Goal: Information Seeking & Learning: Learn about a topic

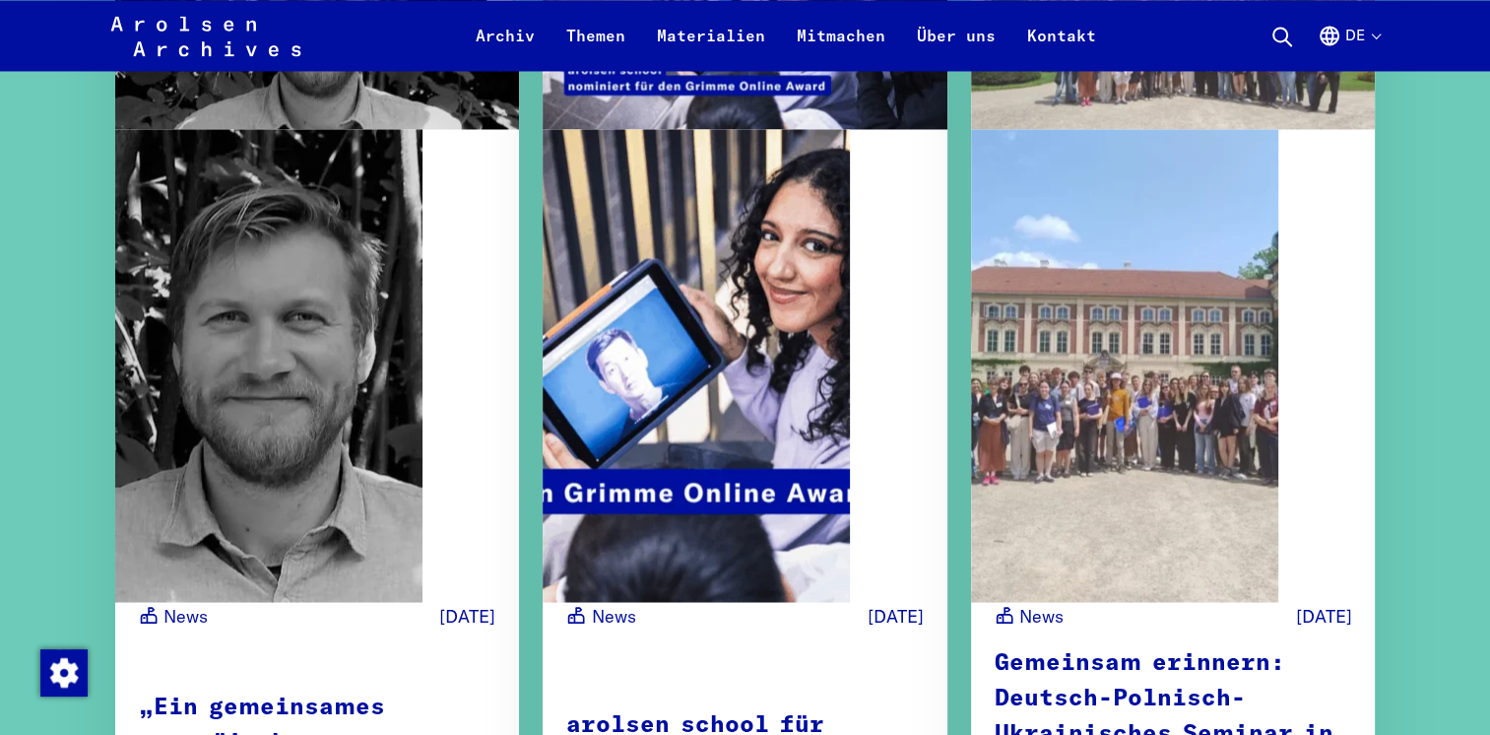
scroll to position [3387, 0]
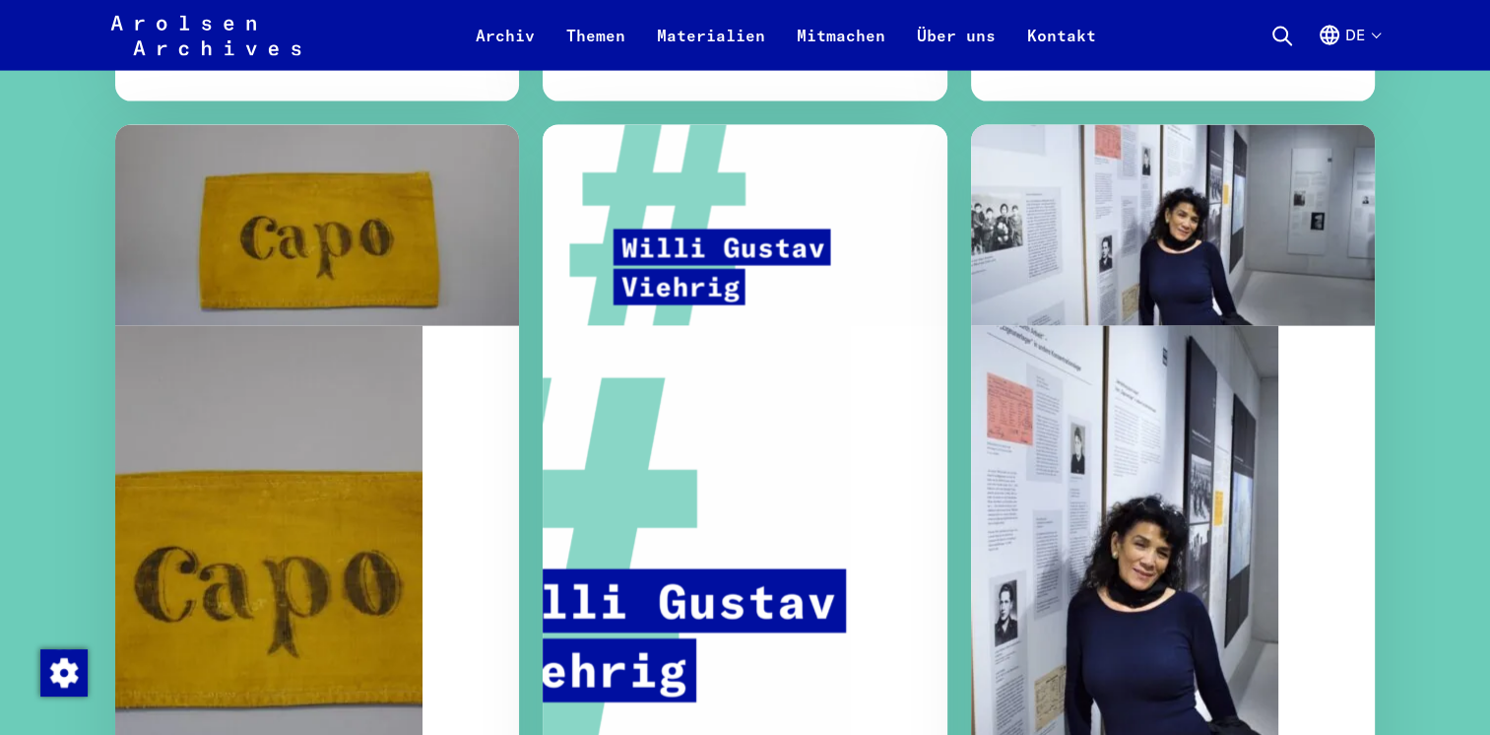
scroll to position [4254, 0]
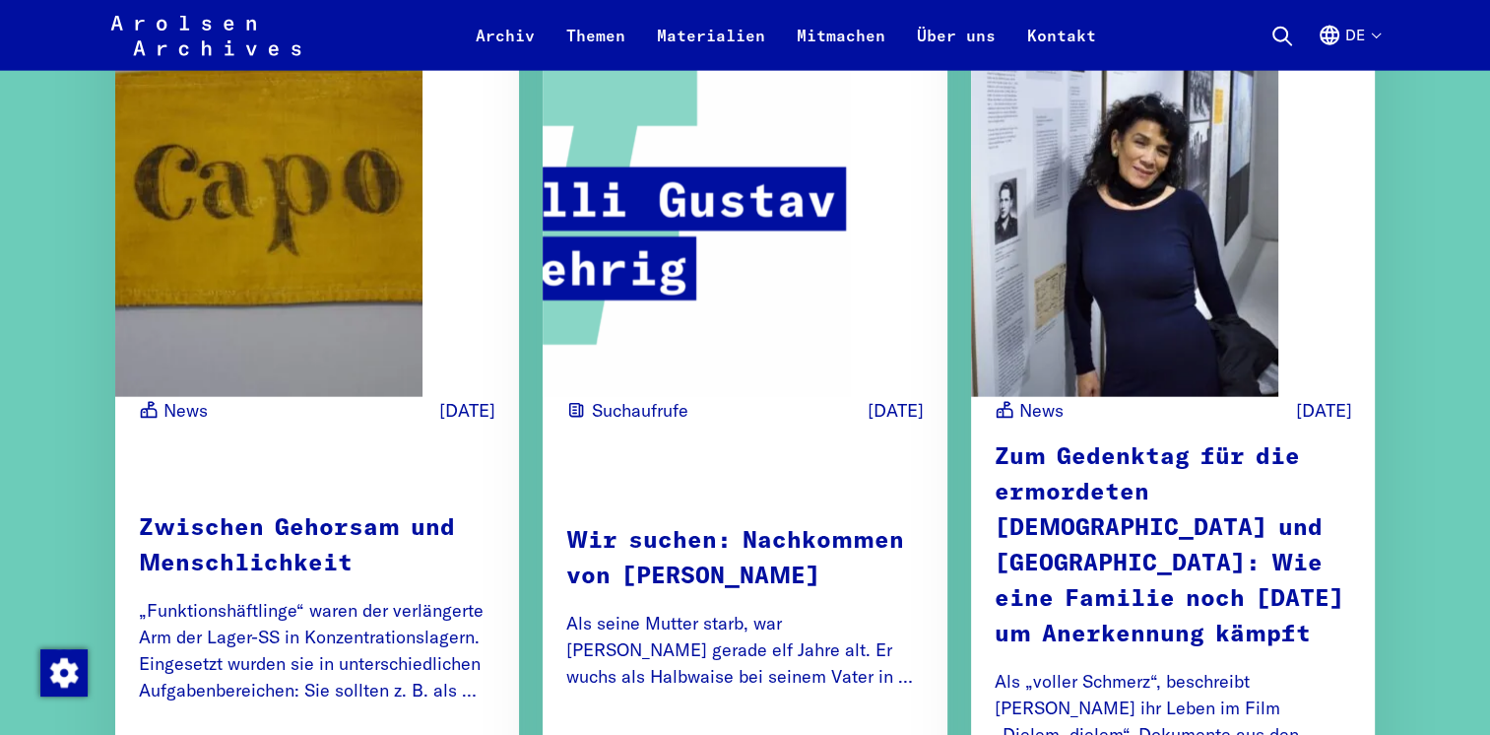
scroll to position [4726, 0]
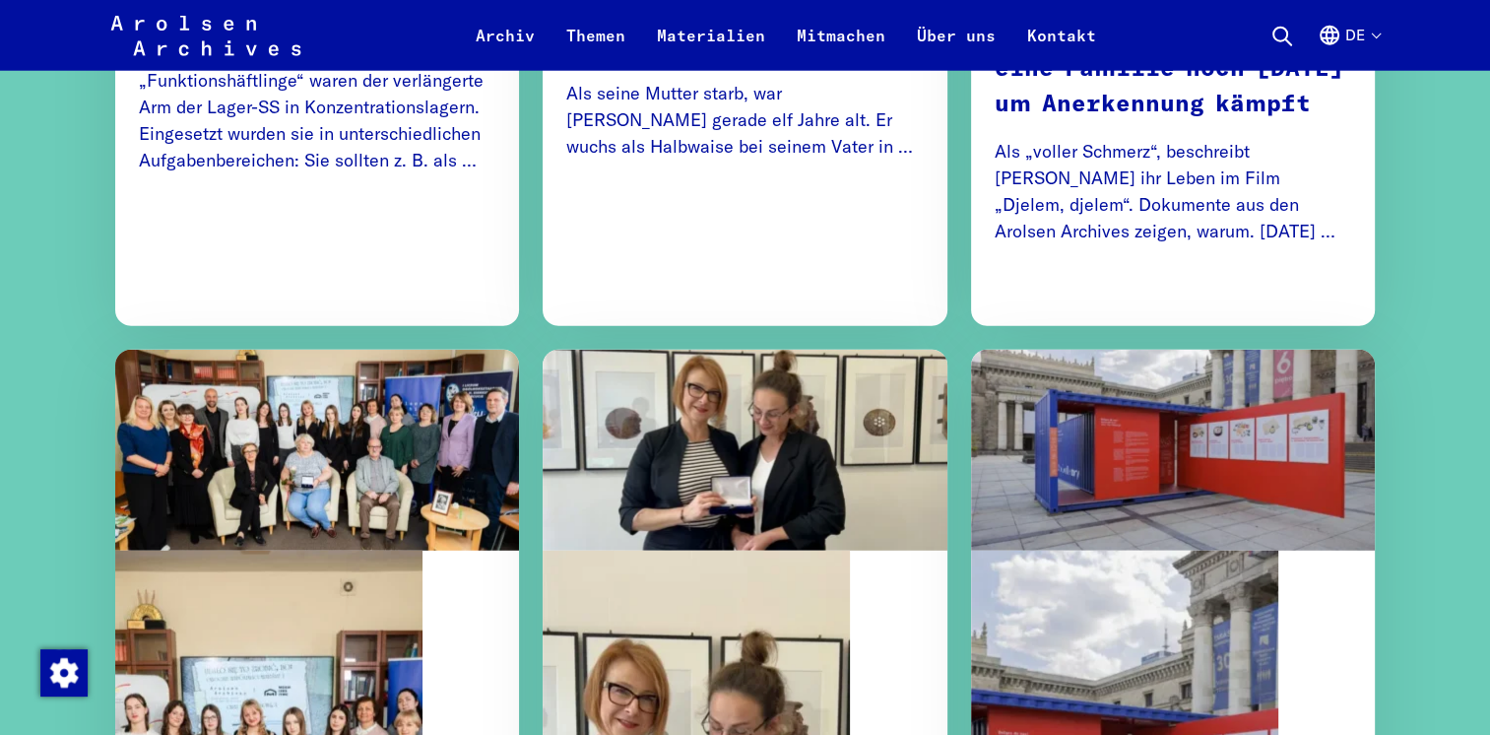
scroll to position [5317, 0]
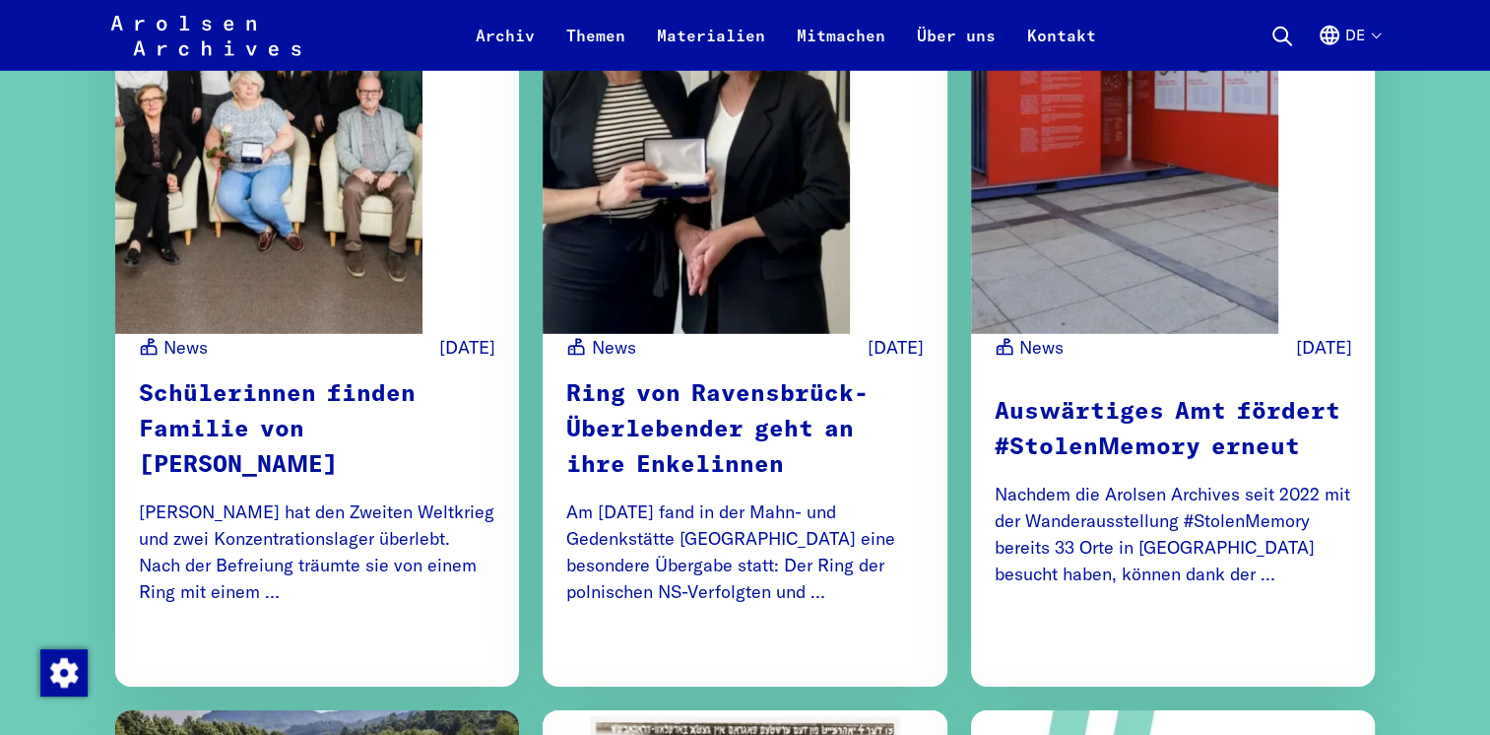
scroll to position [5908, 0]
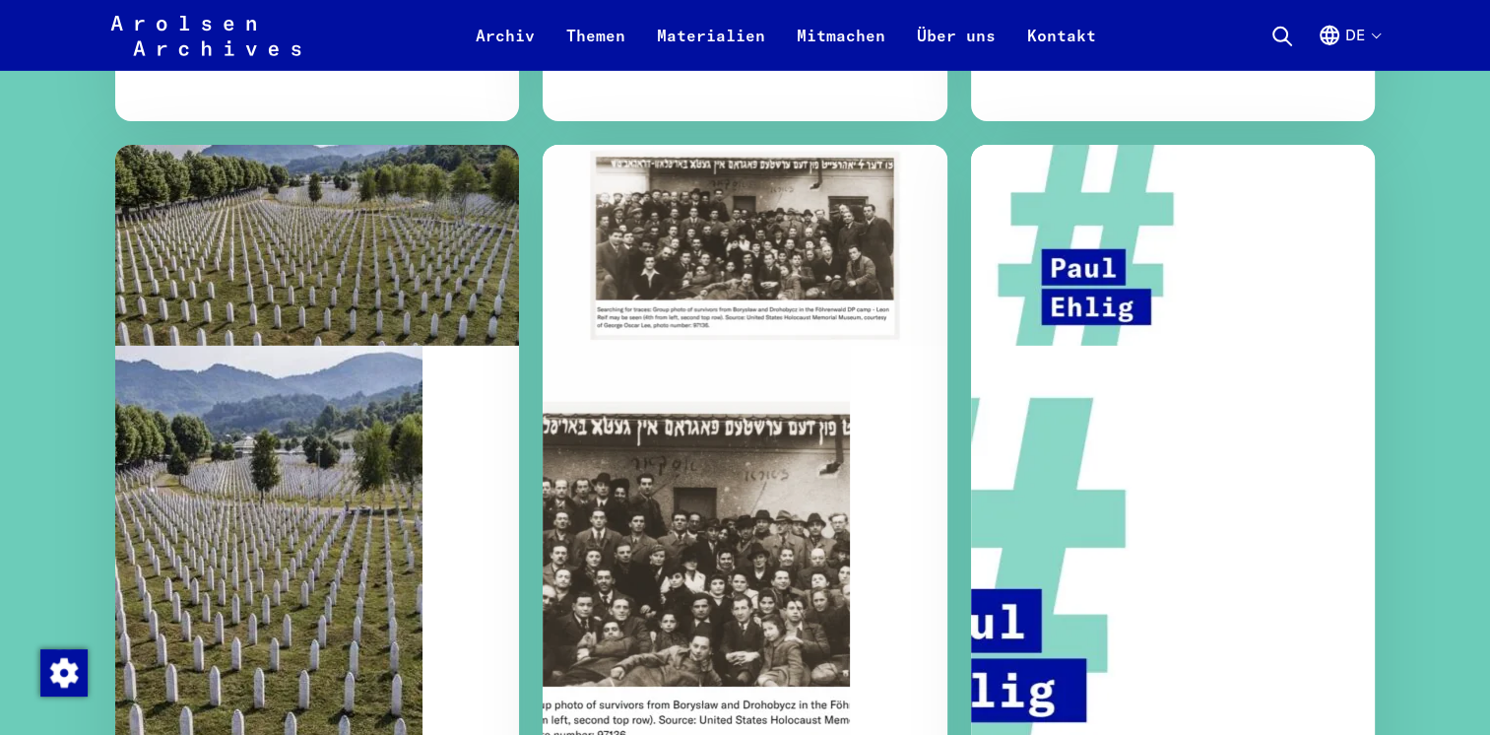
scroll to position [6498, 0]
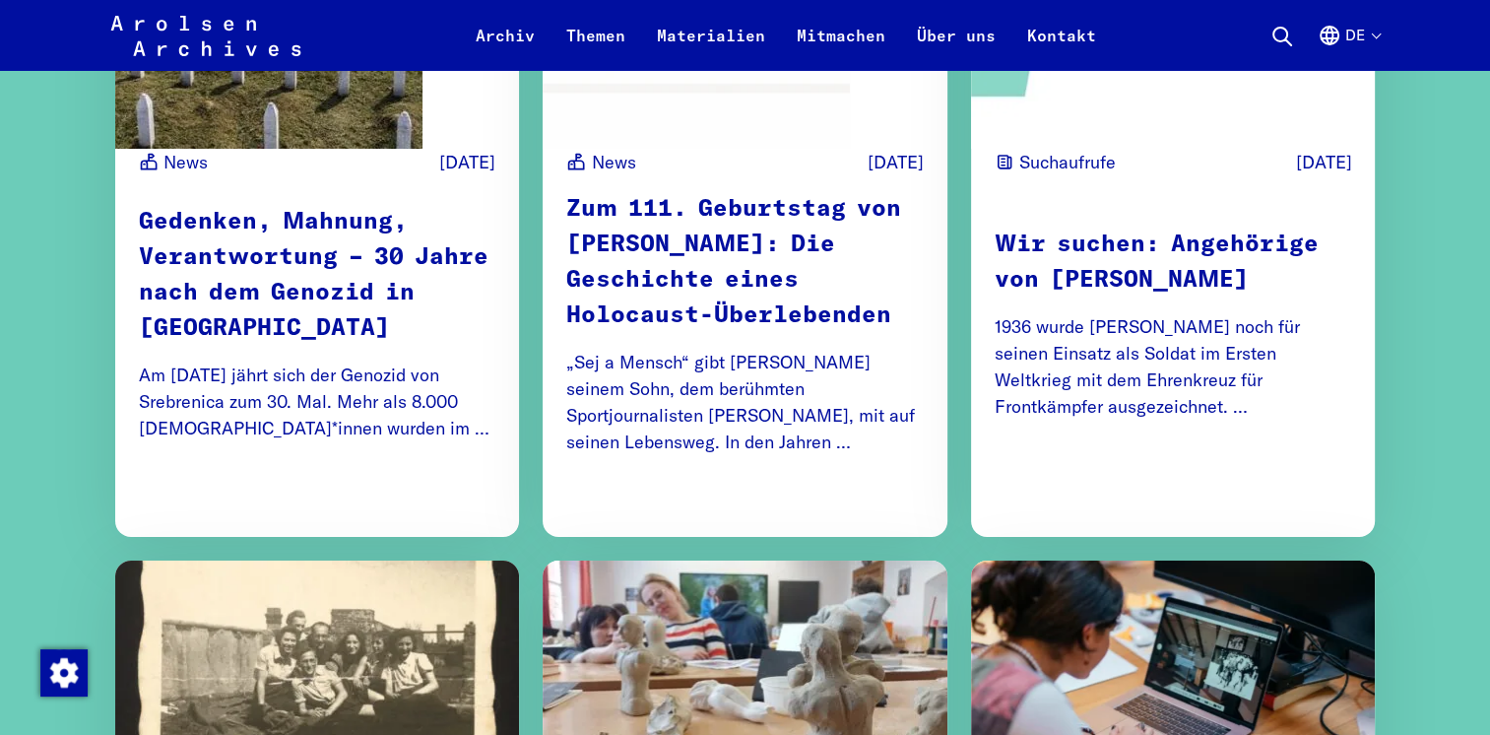
scroll to position [7129, 0]
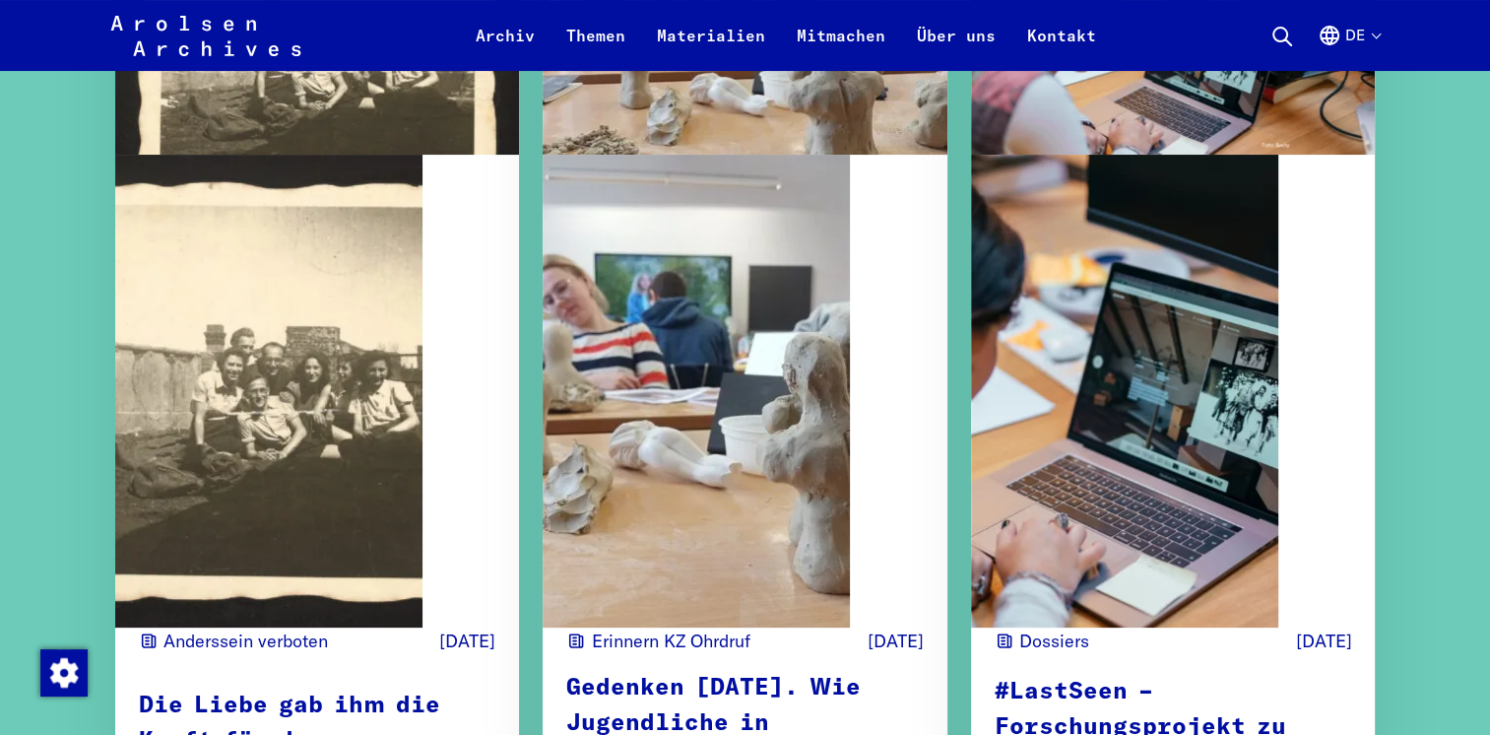
scroll to position [7719, 0]
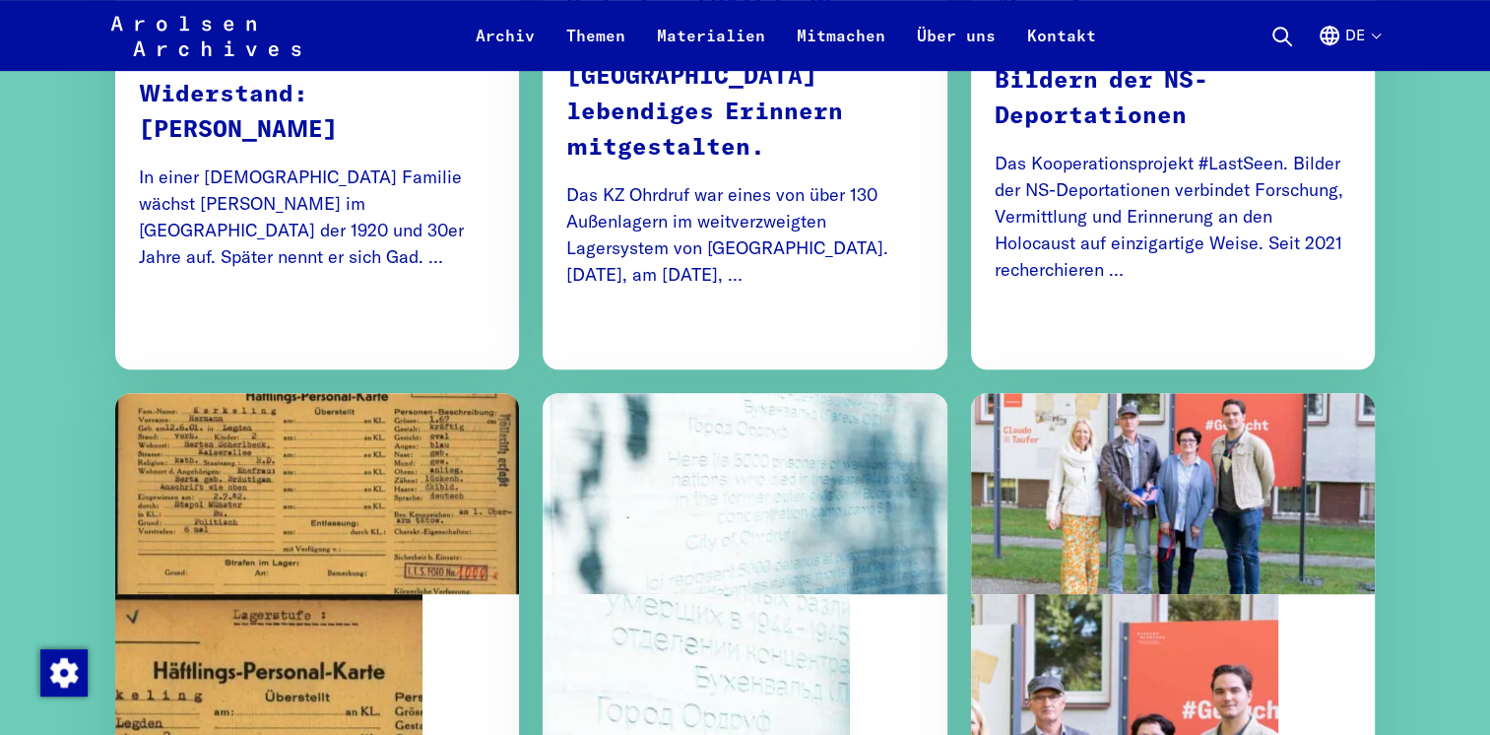
scroll to position [8428, 0]
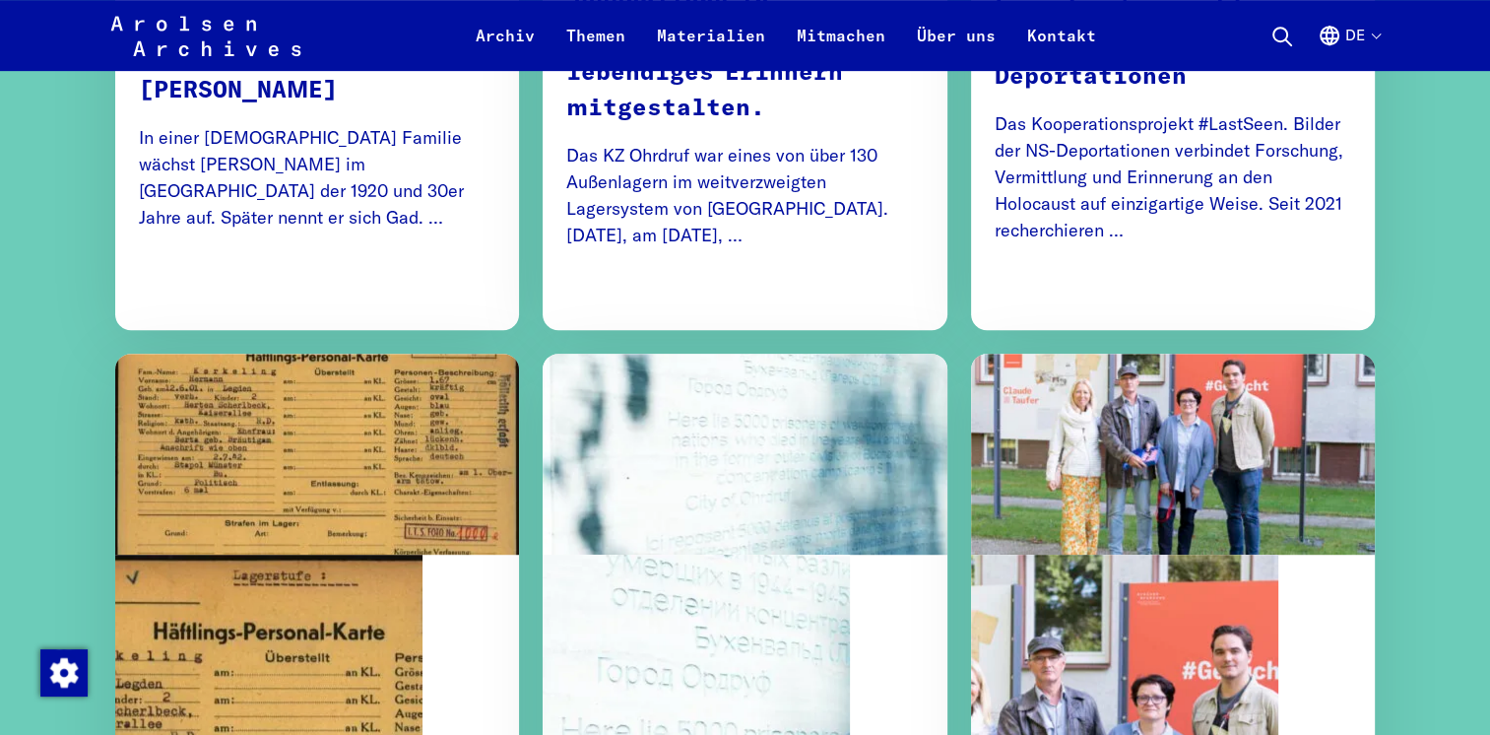
click at [524, 672] on ul "News [DATE] Holocaust-Überlebender findet Antworten im Archiv Anfang [DATE] bes…" at bounding box center [745, 208] width 1260 height 12979
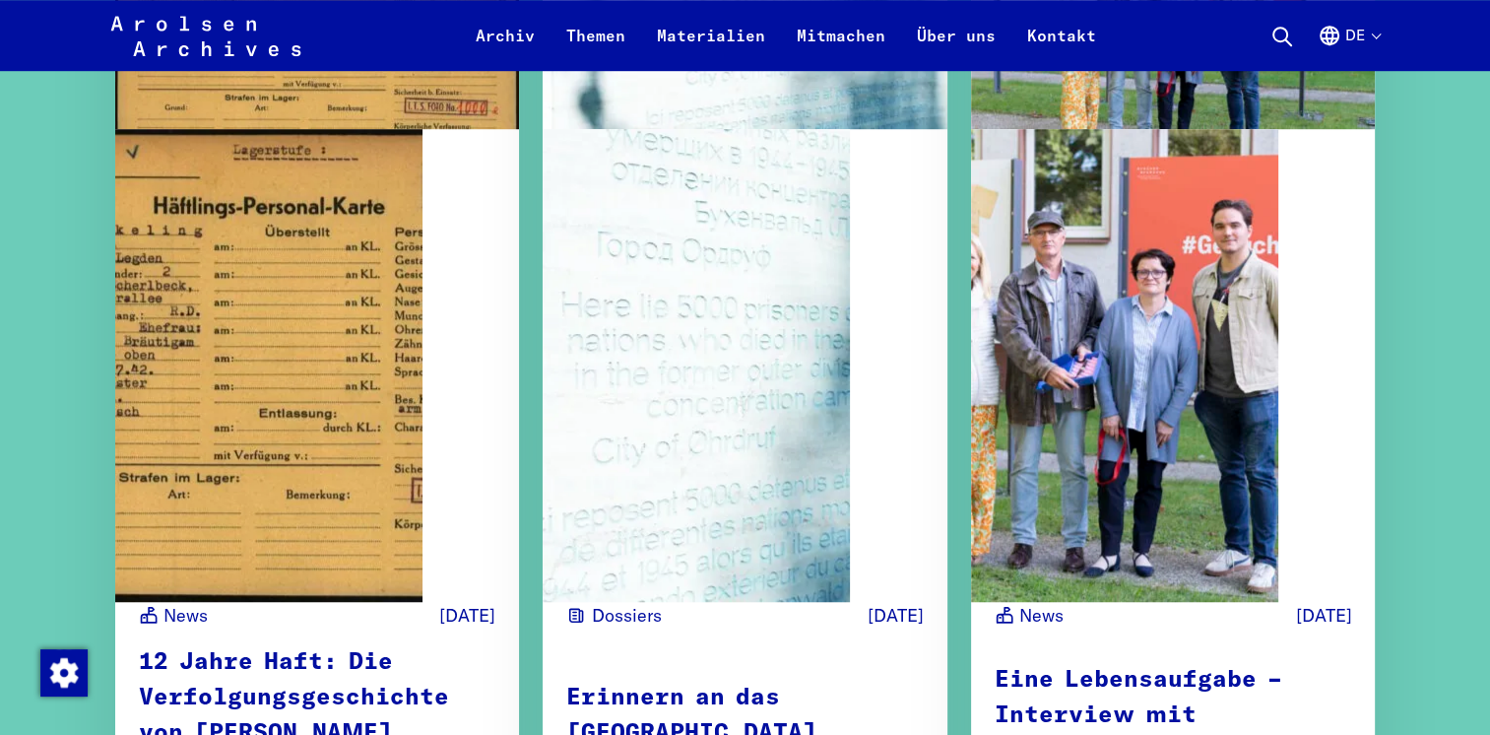
scroll to position [8901, 0]
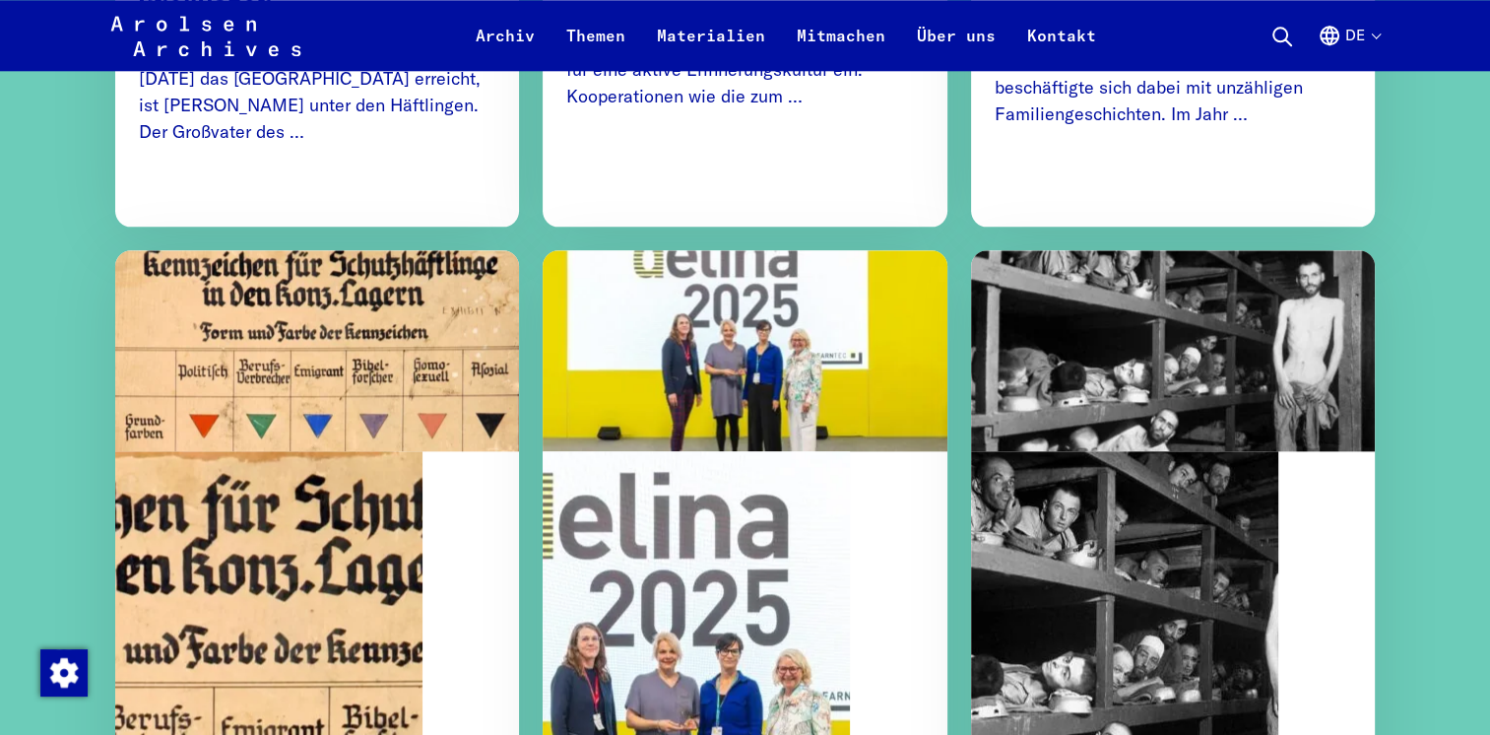
scroll to position [9649, 0]
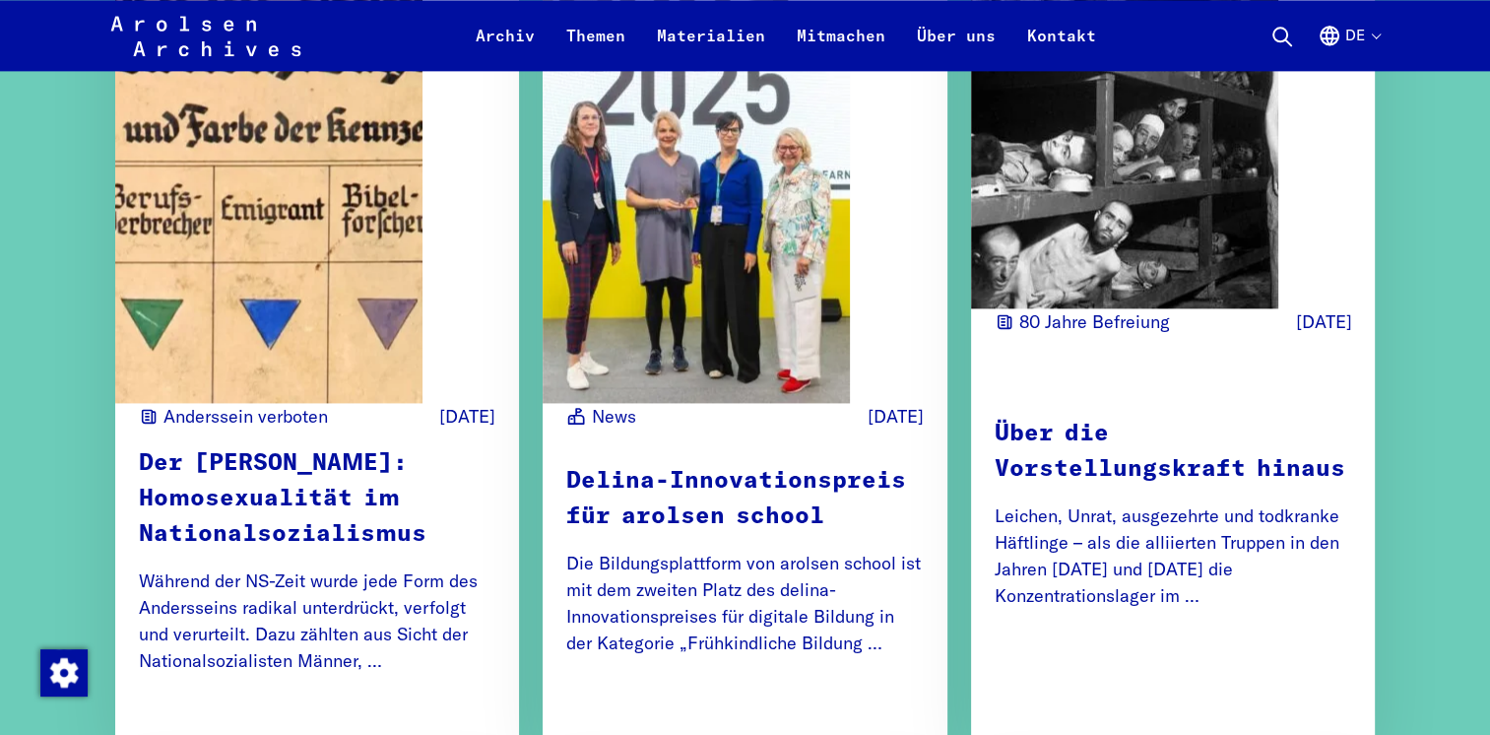
scroll to position [10319, 0]
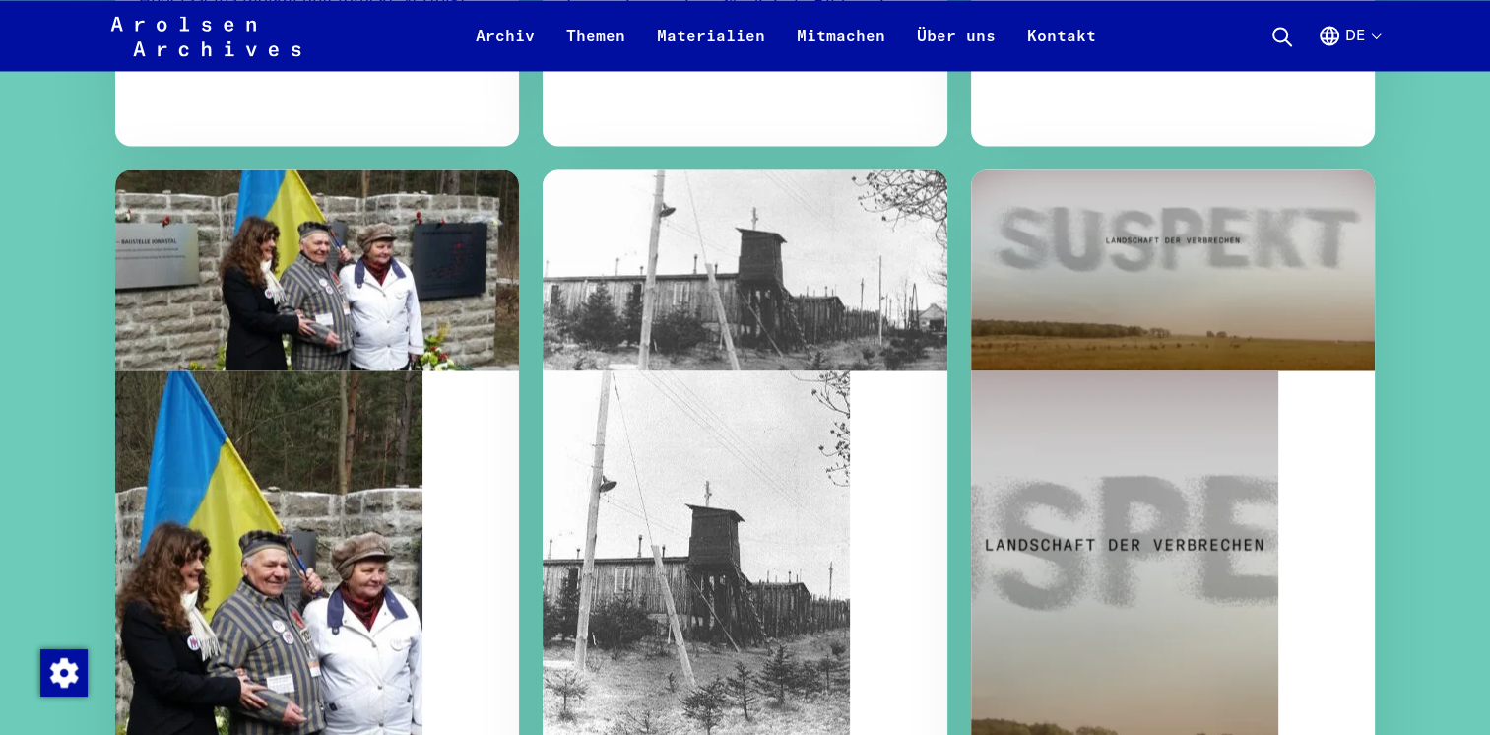
scroll to position [10752, 0]
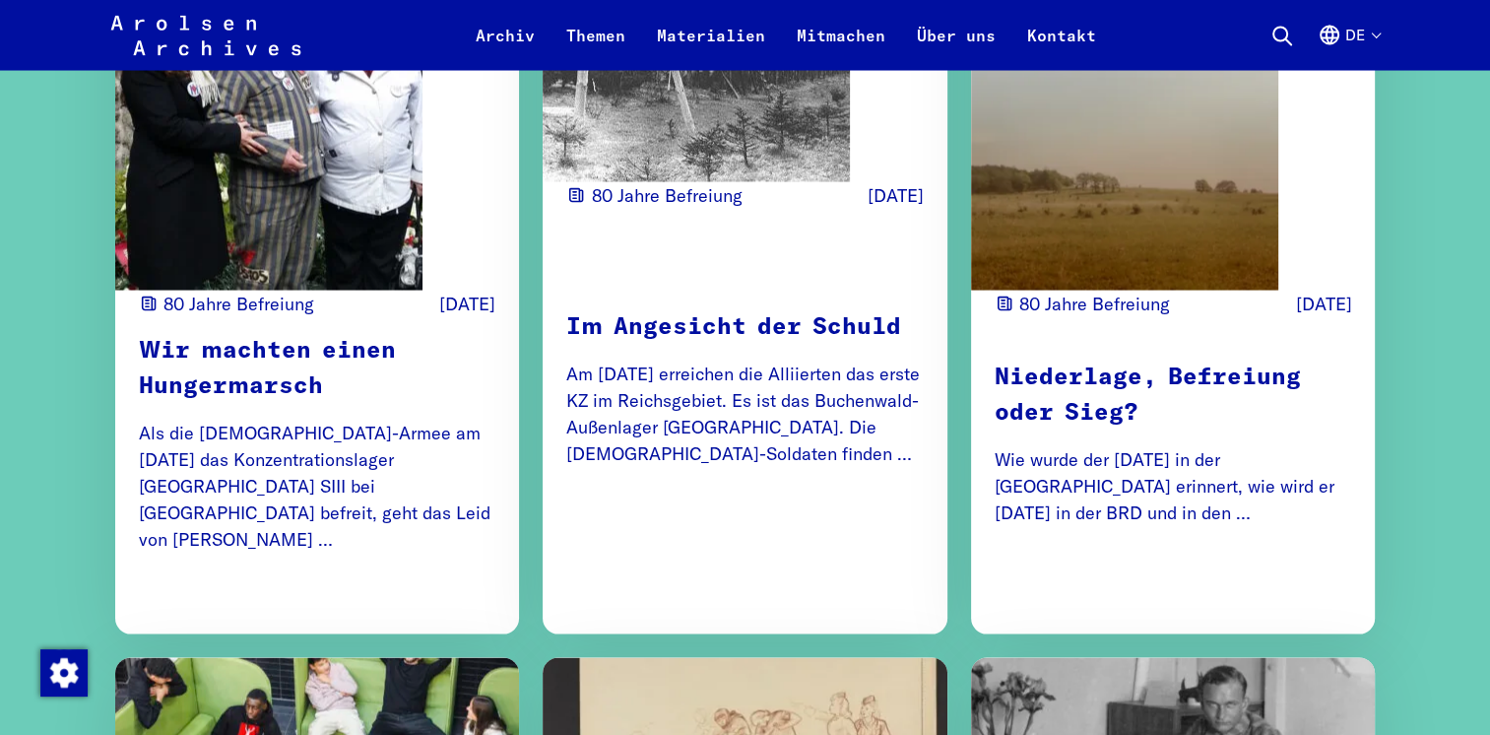
scroll to position [11303, 0]
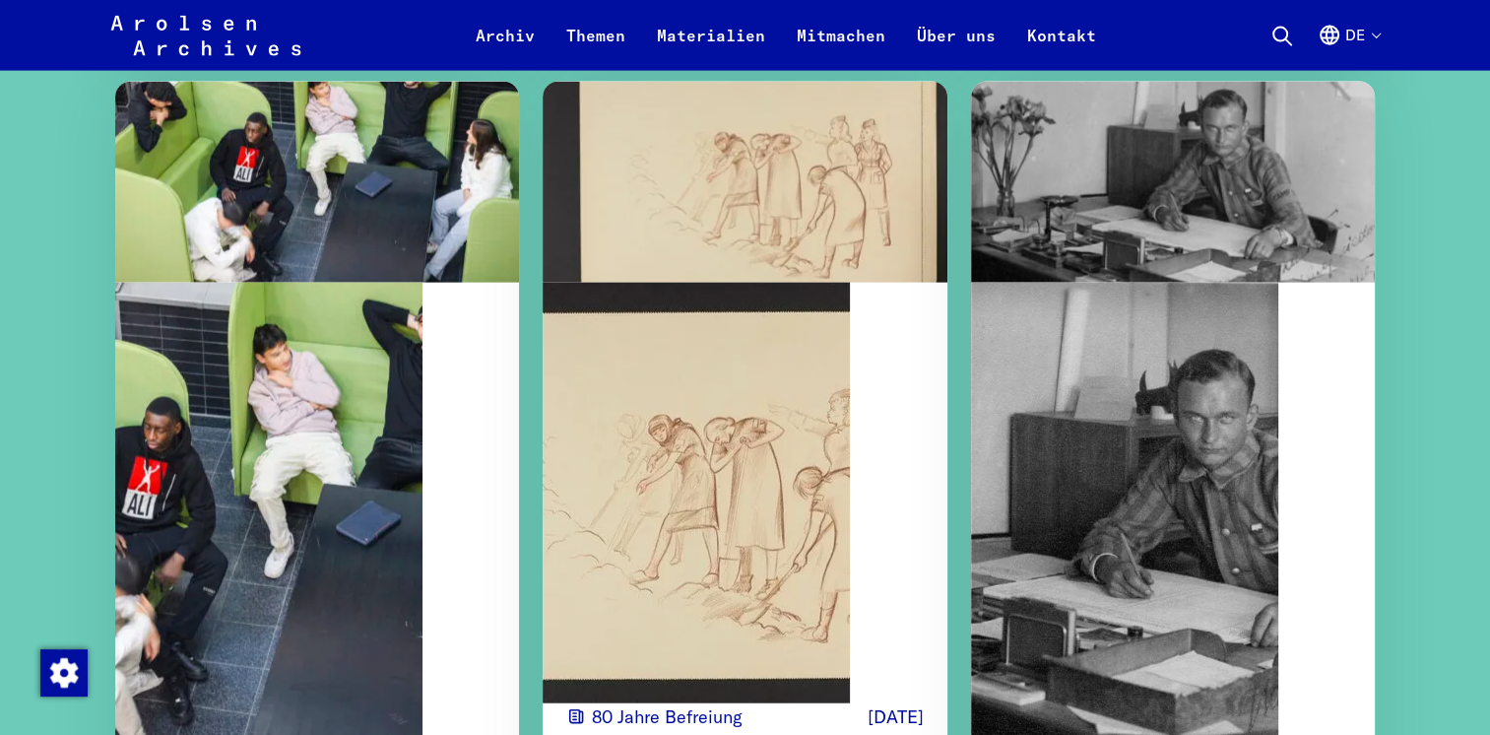
scroll to position [11934, 0]
